Goal: Transaction & Acquisition: Obtain resource

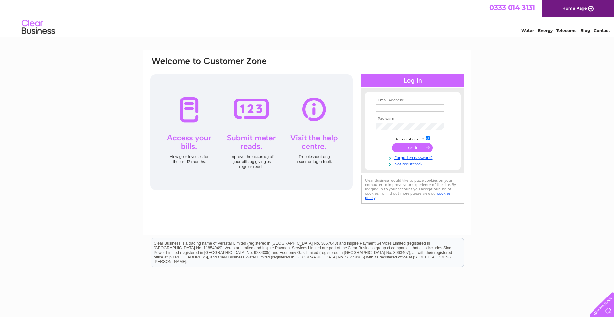
type input "RONA@COBBIESINN.CO.UK"
click at [415, 148] on input "submit" at bounding box center [412, 147] width 41 height 9
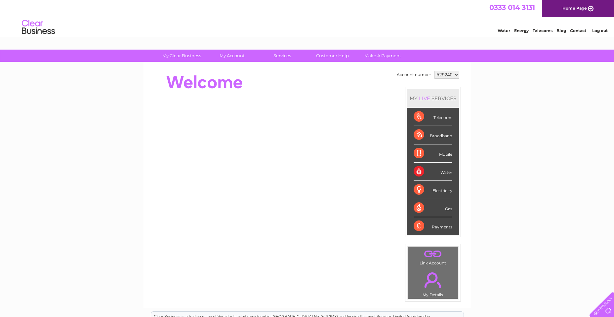
scroll to position [33, 0]
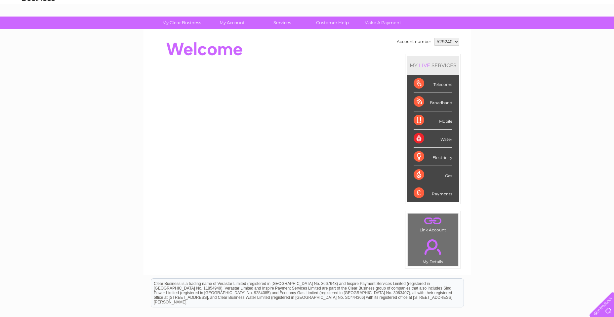
click at [438, 139] on div "Water" at bounding box center [433, 139] width 39 height 18
click at [449, 144] on div "Water" at bounding box center [433, 139] width 39 height 18
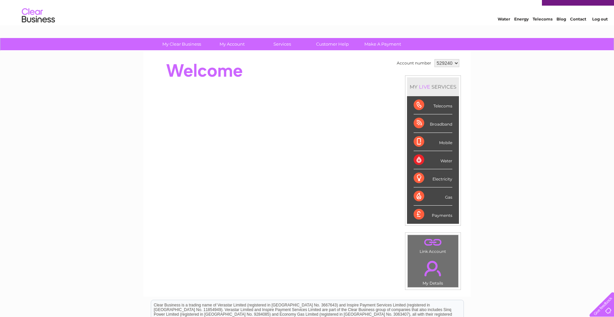
scroll to position [0, 0]
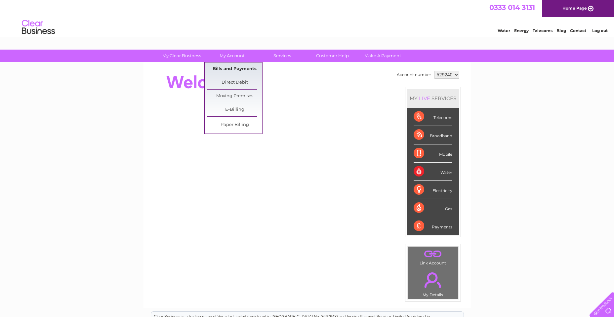
click at [231, 70] on link "Bills and Payments" at bounding box center [234, 69] width 55 height 13
click at [233, 68] on link "Bills and Payments" at bounding box center [234, 69] width 55 height 13
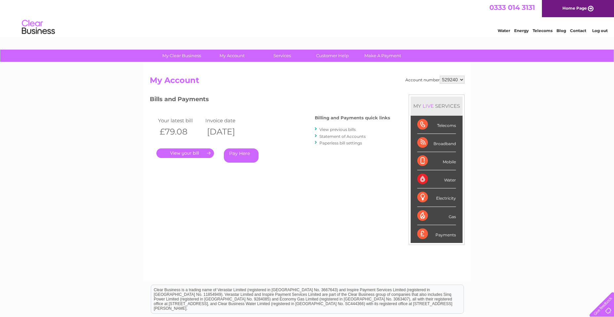
click at [196, 155] on link "." at bounding box center [185, 154] width 58 height 10
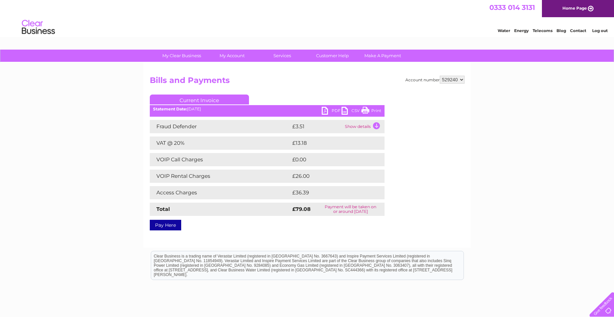
click at [325, 111] on link "PDF" at bounding box center [332, 112] width 20 height 10
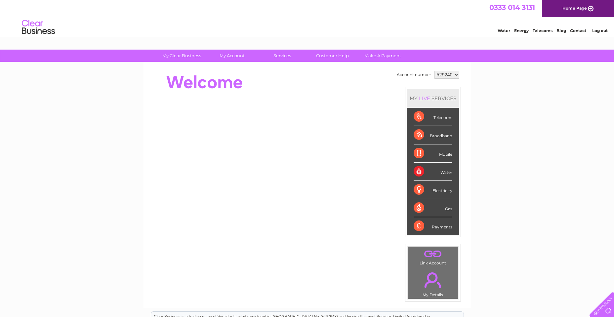
click at [456, 76] on select "529240 901686" at bounding box center [447, 75] width 25 height 8
select select "901686"
click at [435, 71] on select "529240 901686" at bounding box center [447, 75] width 25 height 8
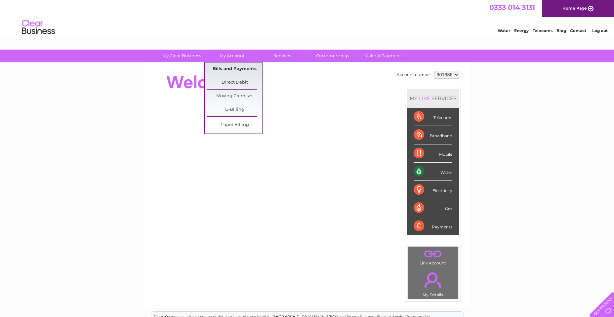
click at [237, 66] on link "Bills and Payments" at bounding box center [234, 69] width 55 height 13
click at [232, 67] on link "Bills and Payments" at bounding box center [234, 69] width 55 height 13
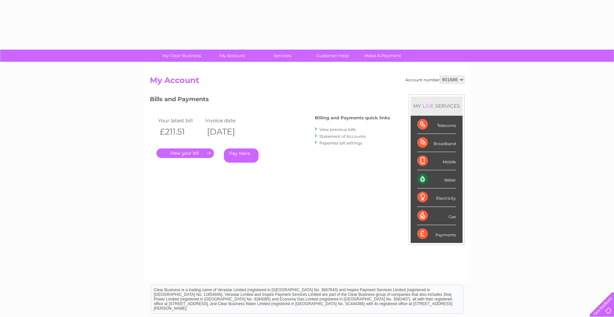
click at [190, 153] on link "." at bounding box center [185, 154] width 58 height 10
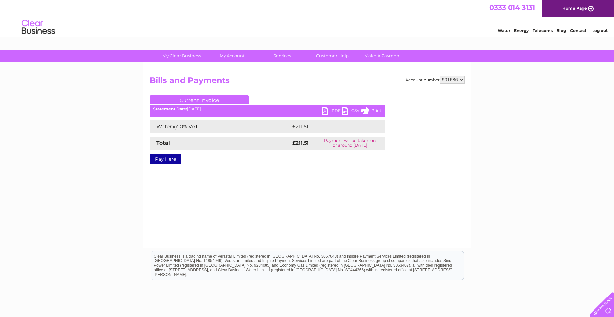
click at [328, 111] on link "PDF" at bounding box center [332, 112] width 20 height 10
